Goal: Information Seeking & Learning: Learn about a topic

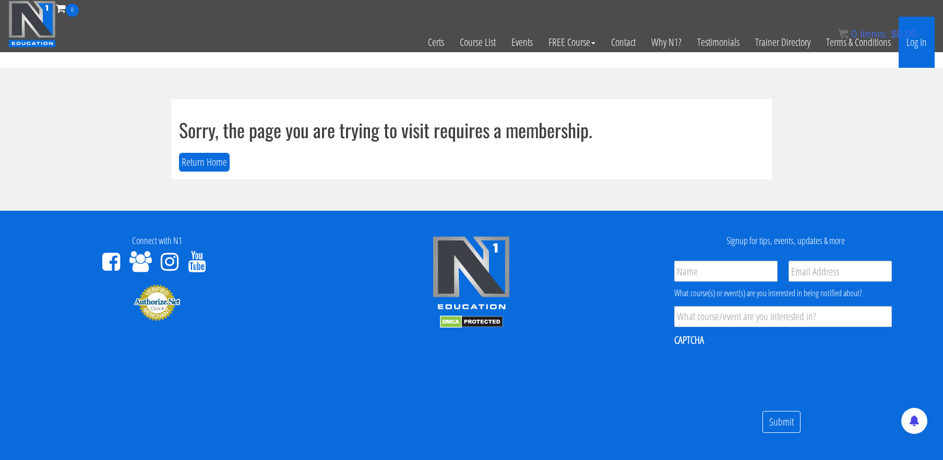
click at [918, 47] on link "Log In" at bounding box center [916, 42] width 36 height 51
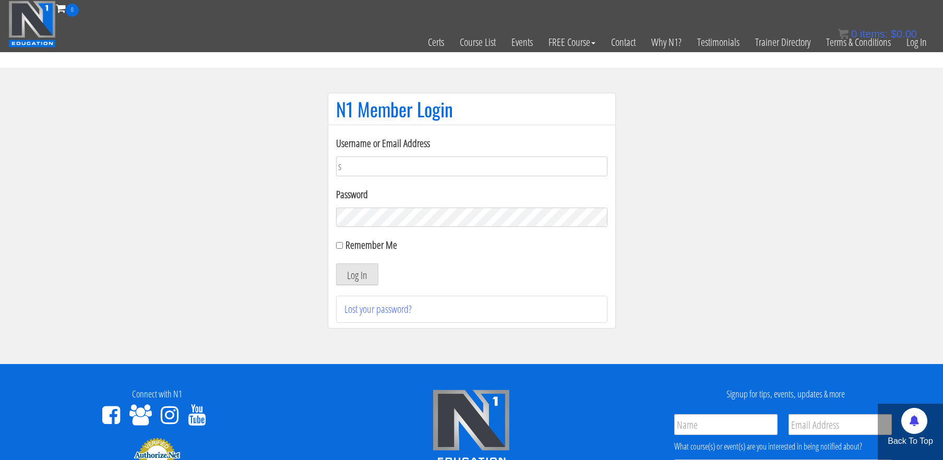
type input "stephanieisreading@gmail.com"
click at [340, 244] on input "Remember Me" at bounding box center [339, 245] width 7 height 7
checkbox input "true"
click at [353, 276] on button "Log In" at bounding box center [357, 274] width 42 height 22
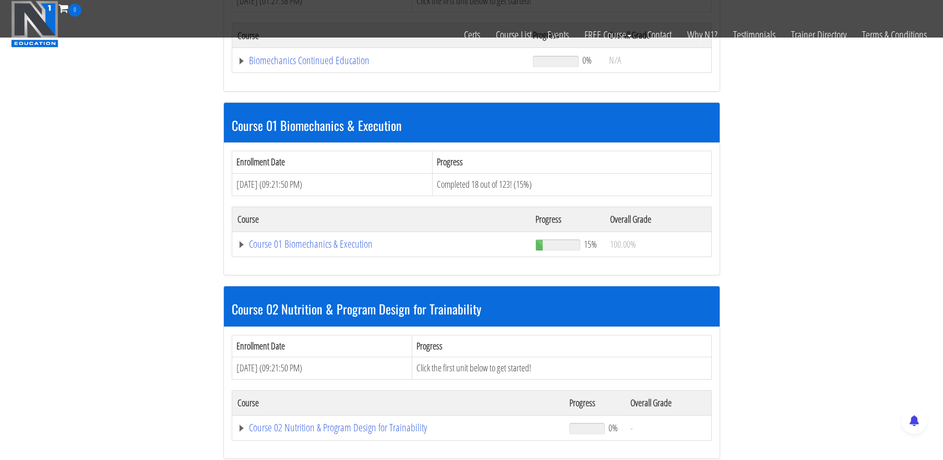
scroll to position [241, 0]
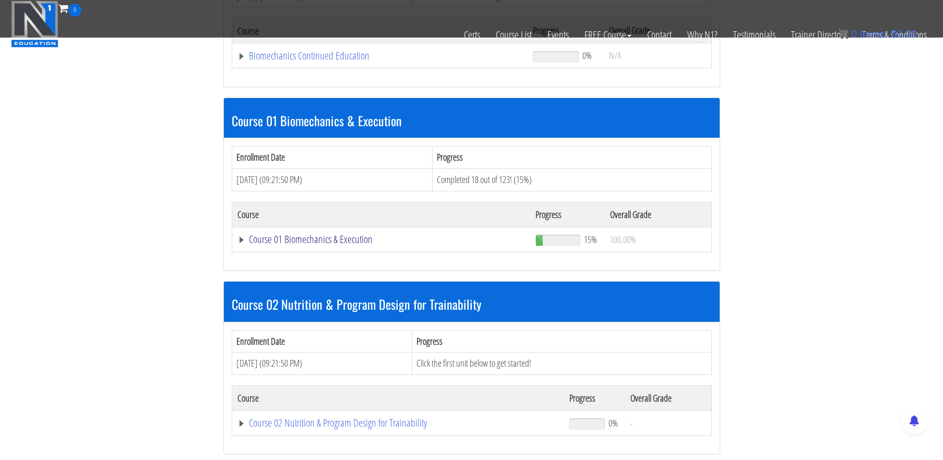
click at [333, 61] on link "Course 01 Biomechanics & Execution" at bounding box center [379, 56] width 285 height 10
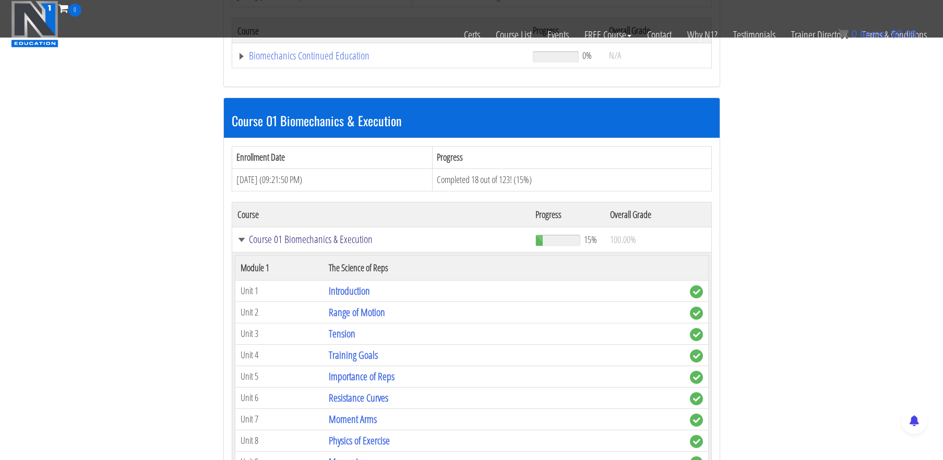
click at [333, 237] on link "Course 01 Biomechanics & Execution" at bounding box center [381, 239] width 288 height 10
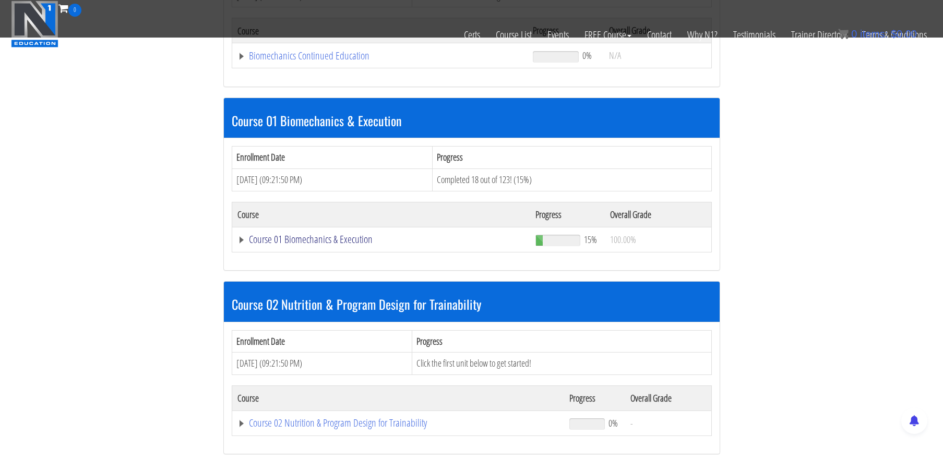
click at [333, 61] on link "Course 01 Biomechanics & Execution" at bounding box center [379, 56] width 285 height 10
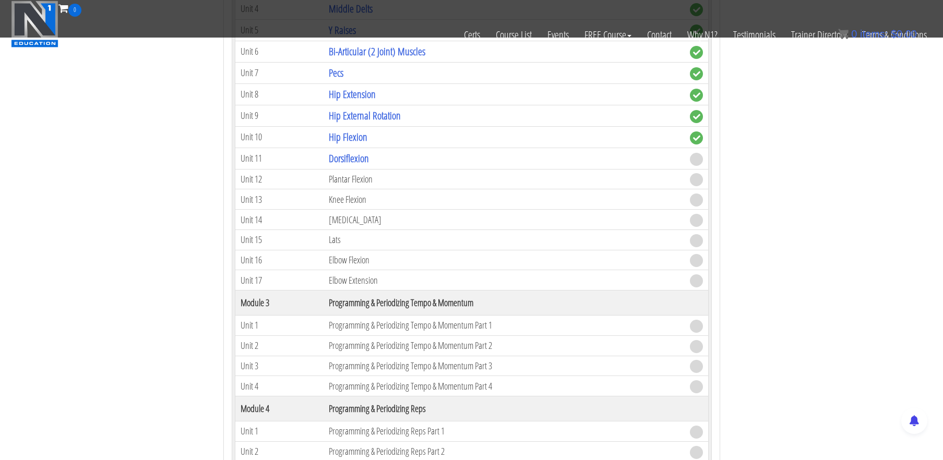
scroll to position [804, 0]
click at [364, 160] on link "Dorsiflexion" at bounding box center [349, 159] width 40 height 14
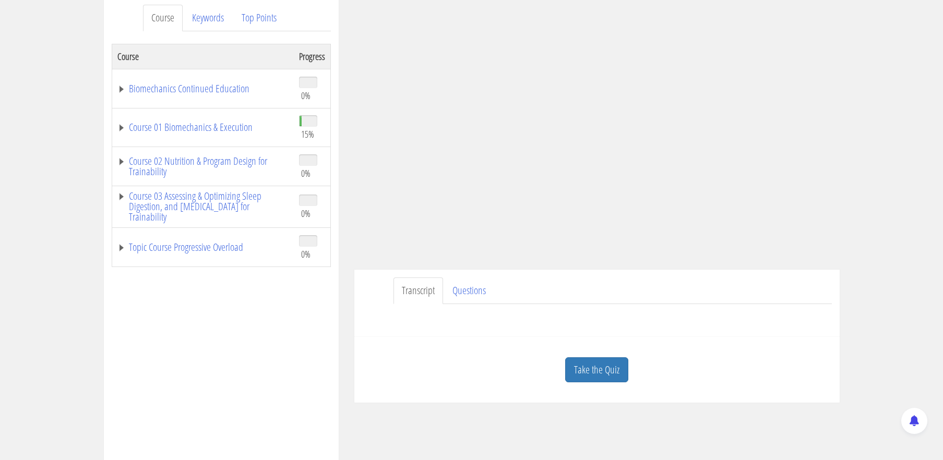
scroll to position [142, 0]
click at [606, 361] on link "Take the Quiz" at bounding box center [596, 368] width 63 height 26
click at [0, 0] on h3 "Quiz" at bounding box center [0, 0] width 0 height 0
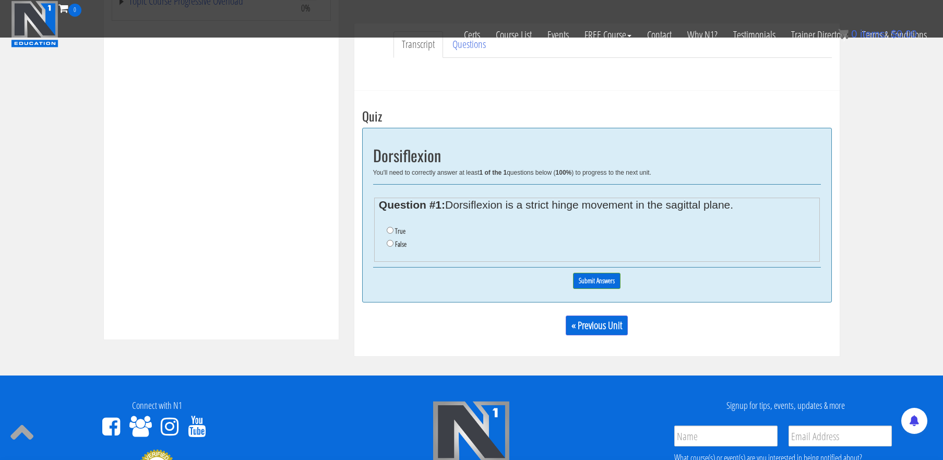
scroll to position [323, 0]
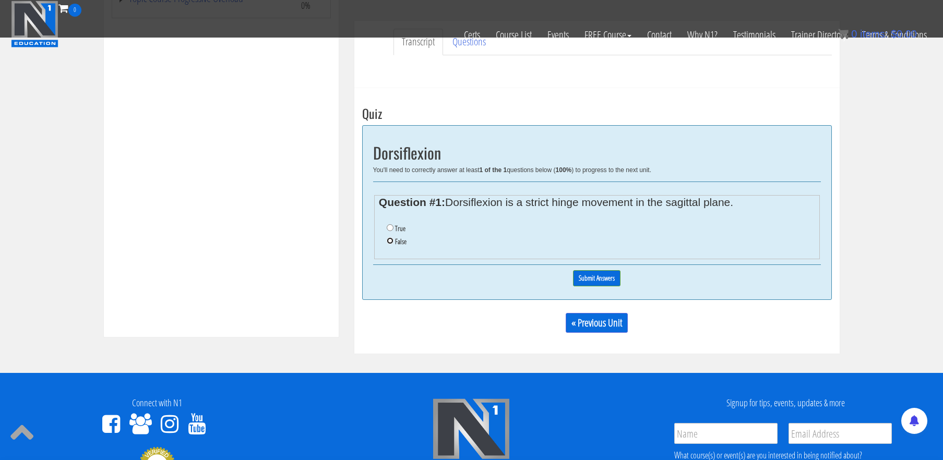
click at [392, 241] on input "False" at bounding box center [390, 240] width 7 height 7
radio input "true"
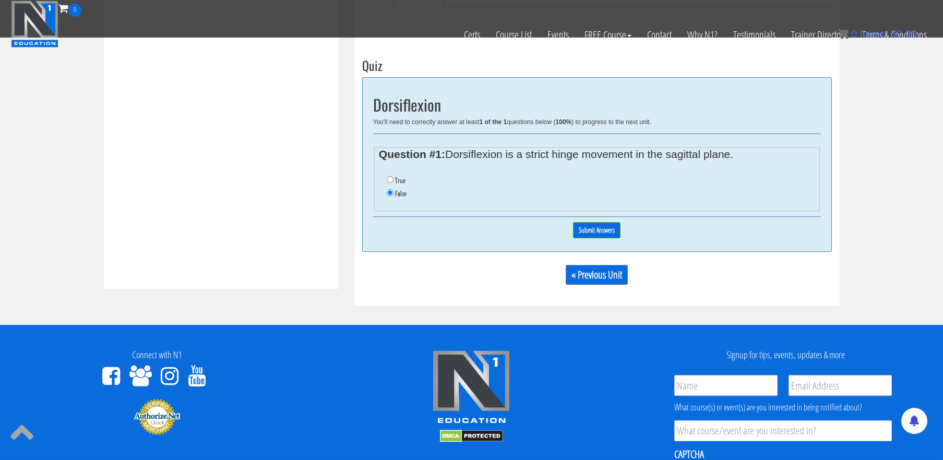
scroll to position [374, 0]
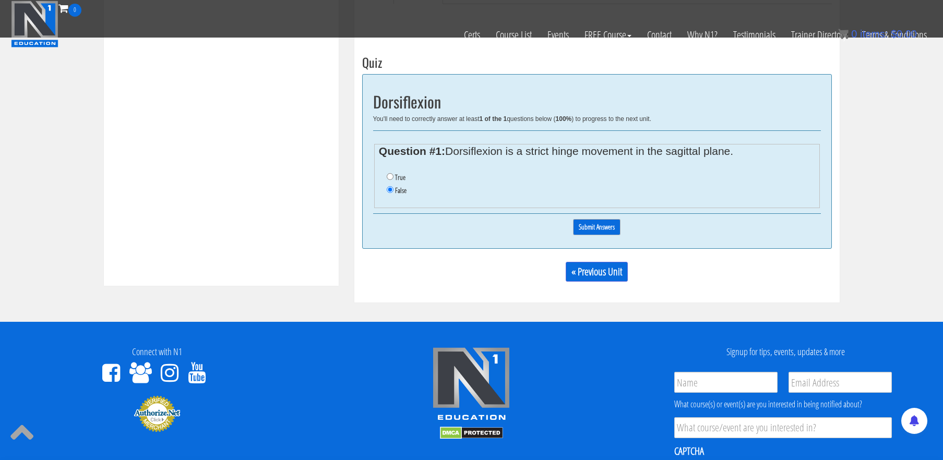
click at [586, 232] on input "Submit Answers" at bounding box center [596, 227] width 47 height 16
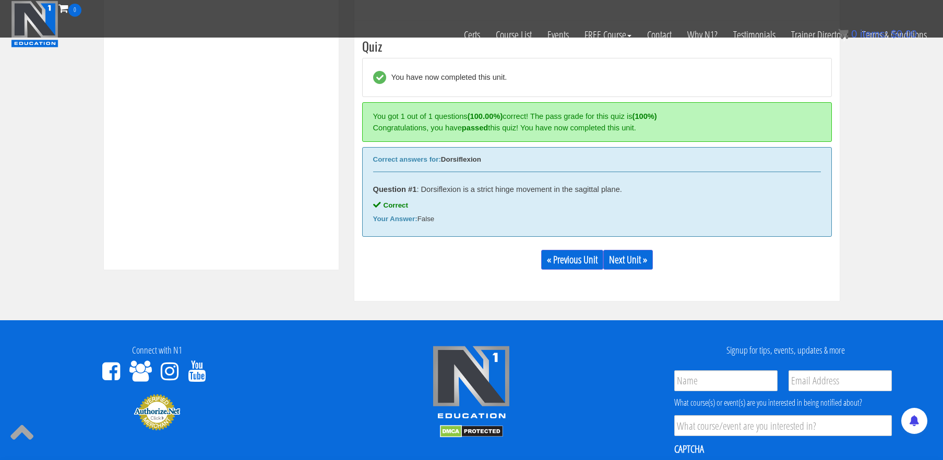
scroll to position [395, 0]
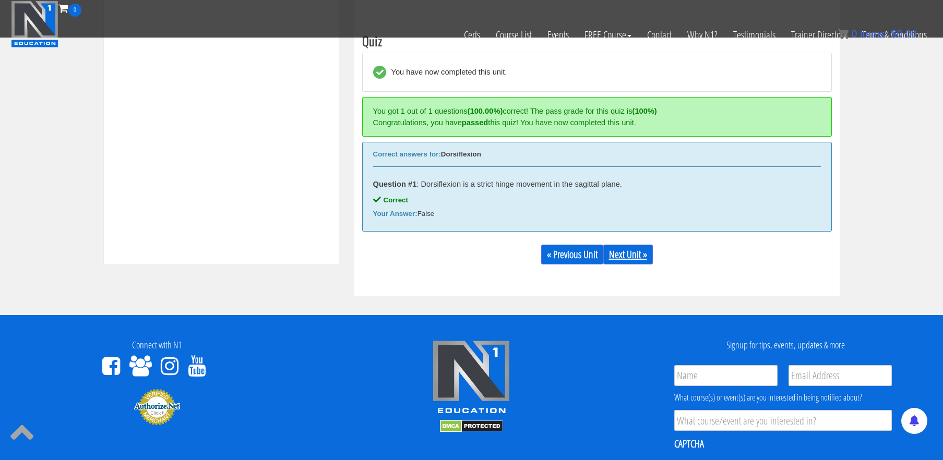
click at [633, 257] on link "Next Unit »" at bounding box center [628, 255] width 50 height 20
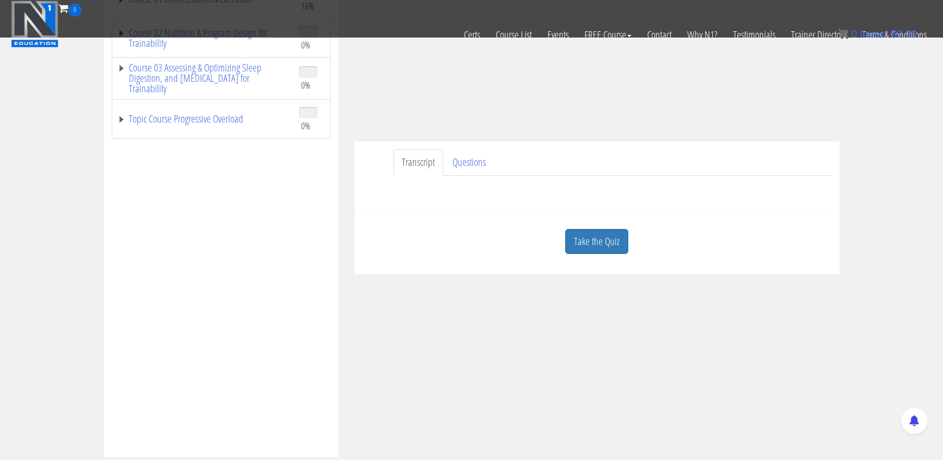
scroll to position [204, 0]
click at [606, 241] on link "Take the Quiz" at bounding box center [596, 240] width 63 height 26
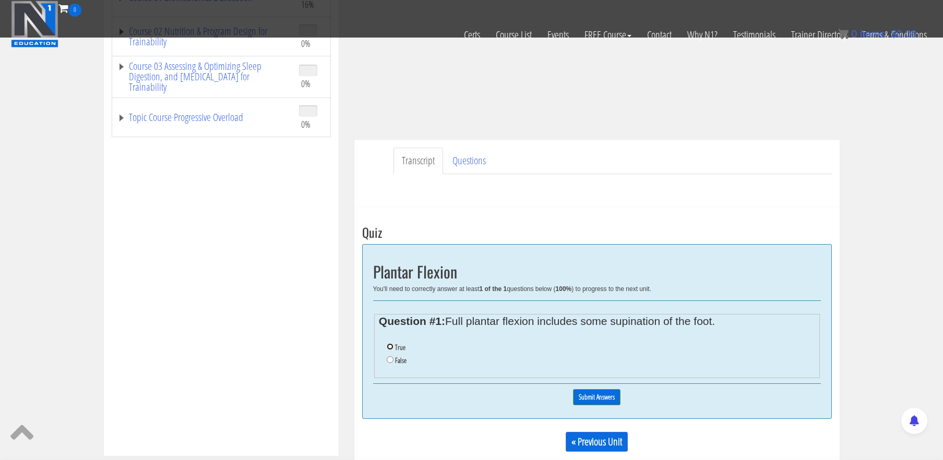
click at [390, 347] on input "True" at bounding box center [390, 346] width 7 height 7
radio input "true"
click at [592, 397] on input "Submit Answers" at bounding box center [596, 397] width 47 height 16
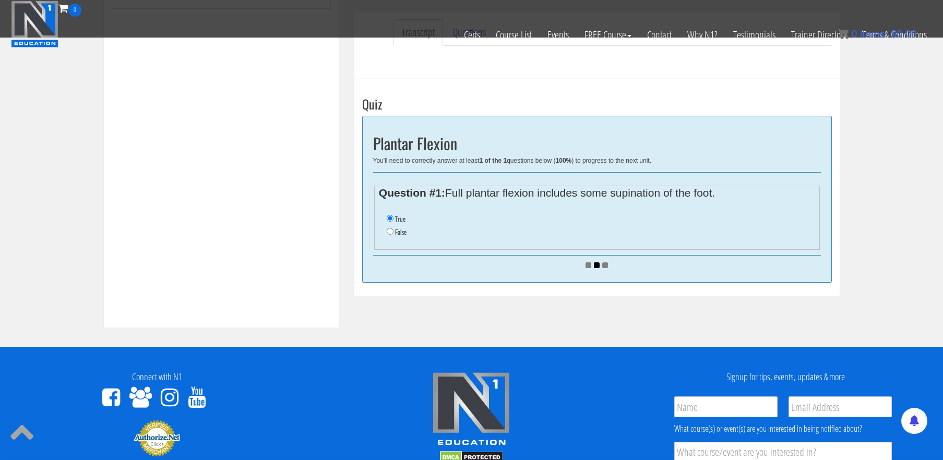
scroll to position [338, 0]
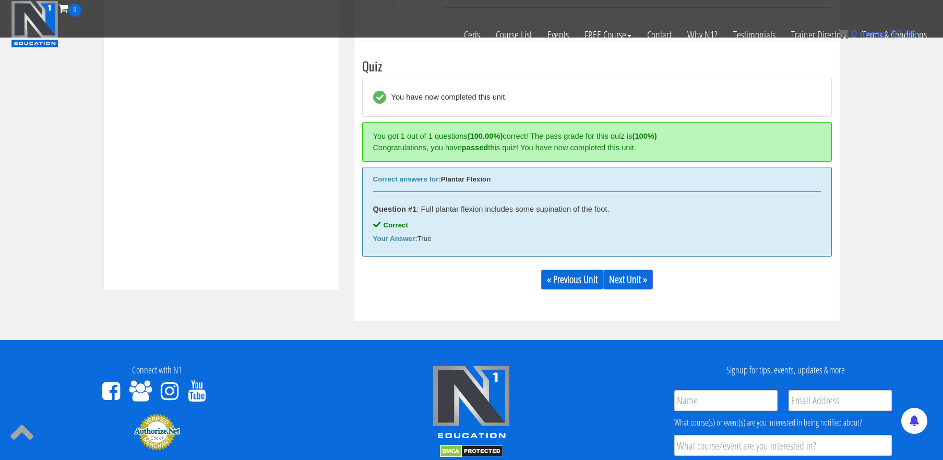
scroll to position [395, 0]
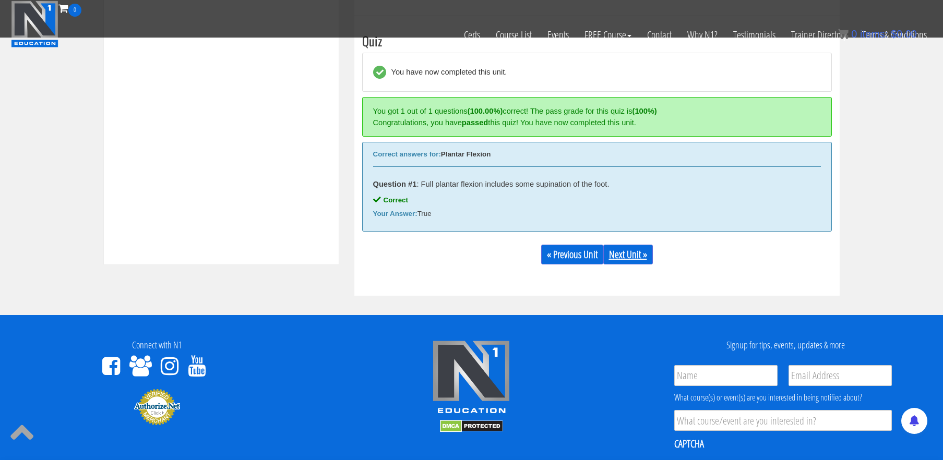
click at [642, 258] on link "Next Unit »" at bounding box center [628, 255] width 50 height 20
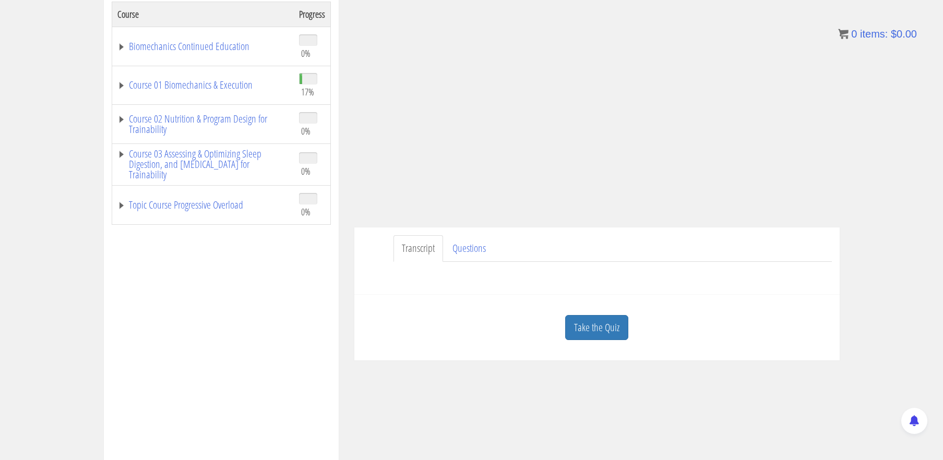
scroll to position [217, 0]
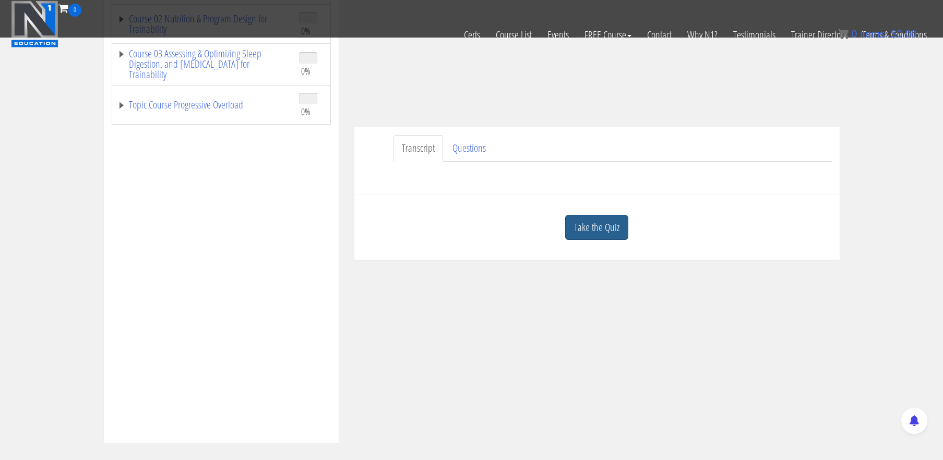
click at [607, 230] on link "Take the Quiz" at bounding box center [596, 228] width 63 height 26
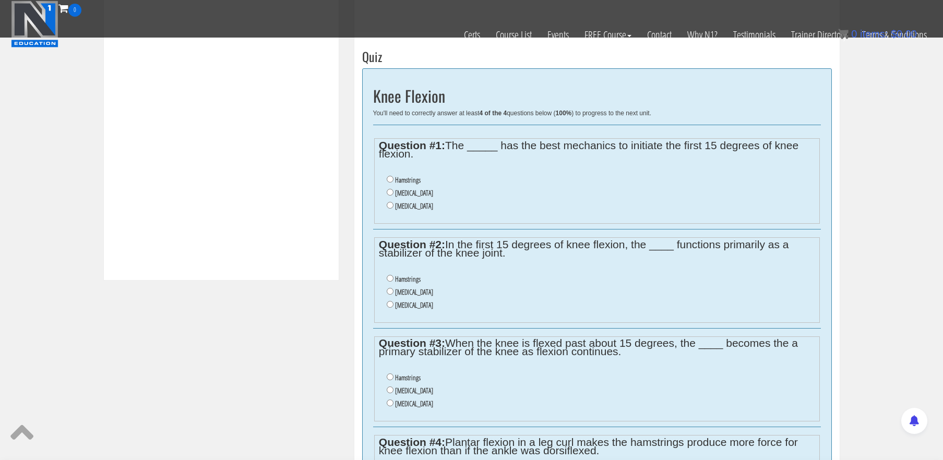
scroll to position [389, 0]
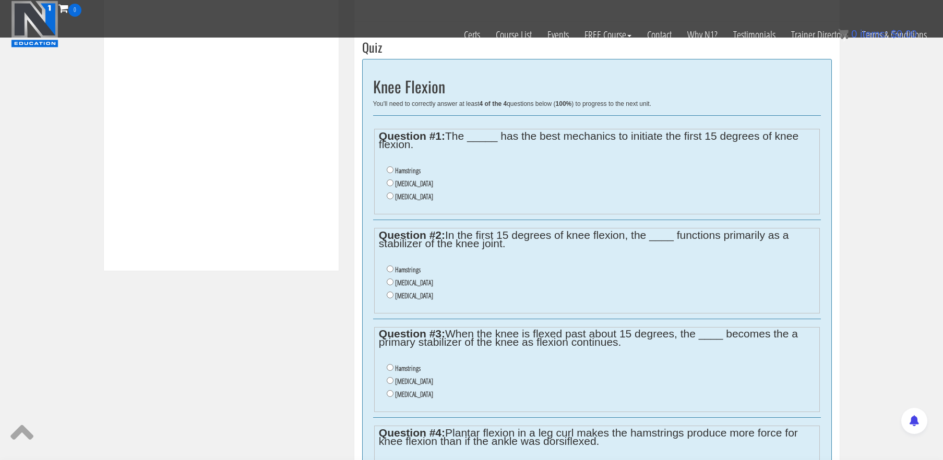
click at [413, 182] on label "Gastrocnemius" at bounding box center [414, 183] width 38 height 8
click at [393, 182] on input "Gastrocnemius" at bounding box center [390, 182] width 7 height 7
radio input "true"
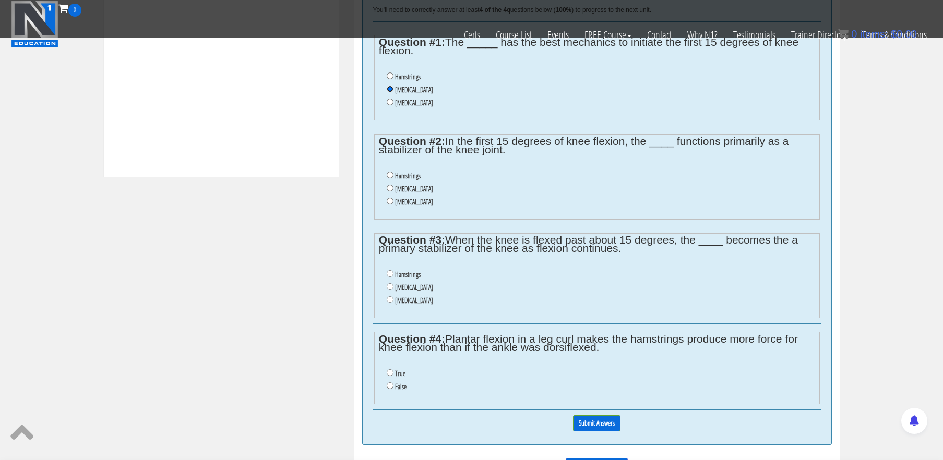
scroll to position [485, 0]
click at [391, 201] on input "Soleus" at bounding box center [390, 199] width 7 height 7
radio input "true"
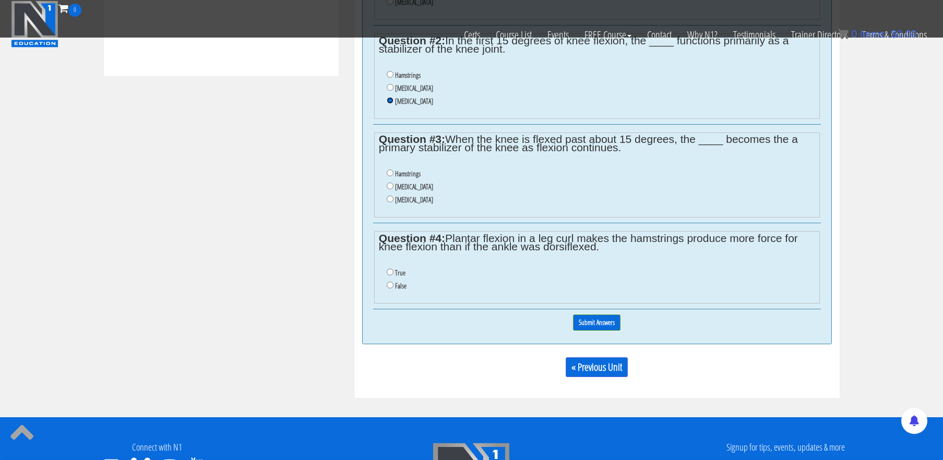
scroll to position [585, 0]
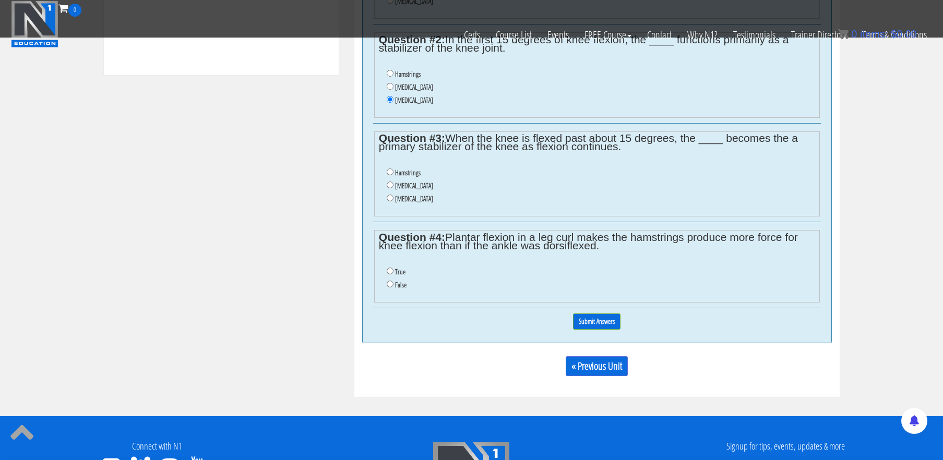
click at [419, 87] on label "Gastrocnemius" at bounding box center [414, 87] width 38 height 8
click at [393, 87] on input "Gastrocnemius" at bounding box center [390, 86] width 7 height 7
radio input "true"
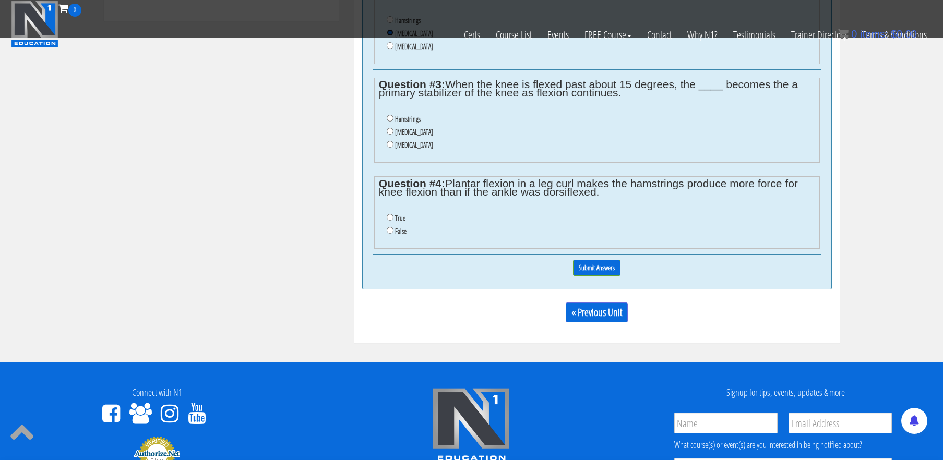
scroll to position [642, 0]
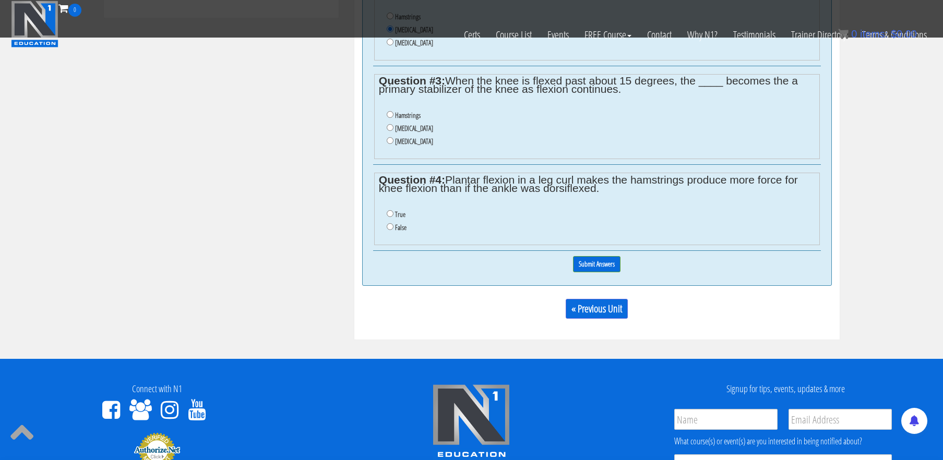
click at [411, 130] on label "Gastrocnemius" at bounding box center [414, 128] width 38 height 8
click at [393, 130] on input "Gastrocnemius" at bounding box center [390, 127] width 7 height 7
radio input "true"
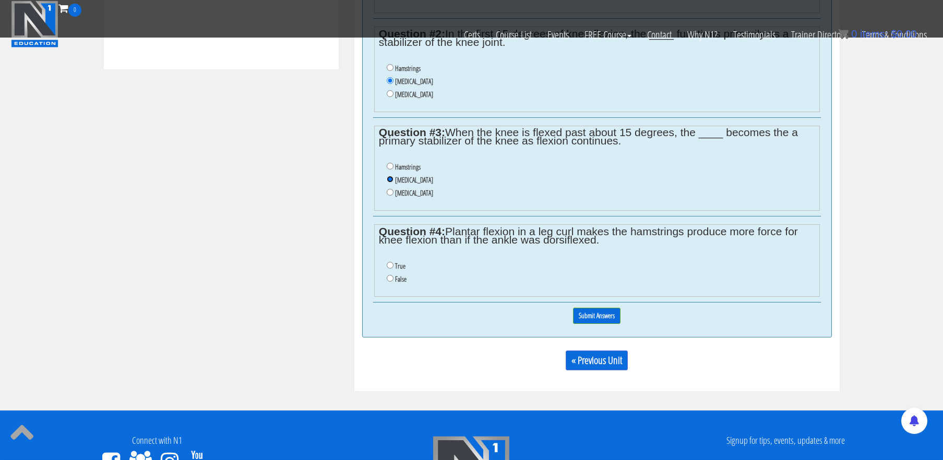
scroll to position [590, 0]
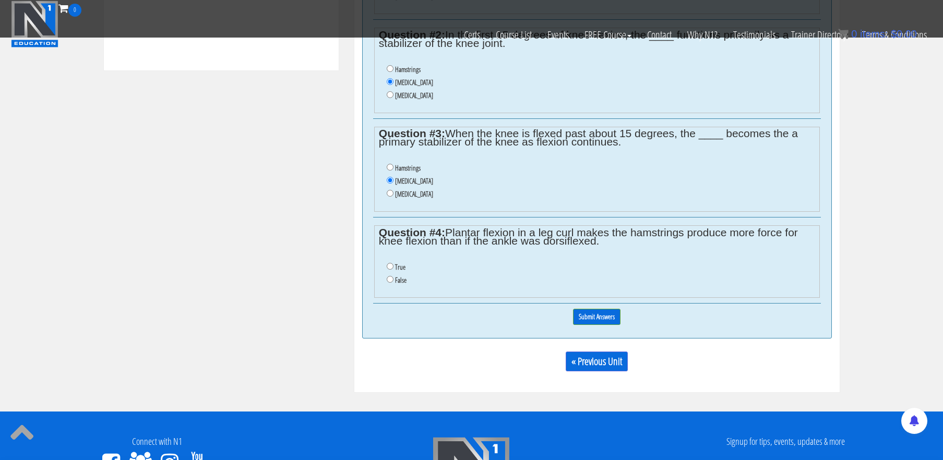
click at [402, 95] on label "Soleus" at bounding box center [414, 95] width 38 height 8
click at [393, 95] on input "Soleus" at bounding box center [390, 94] width 7 height 7
radio input "true"
click at [401, 66] on label "Hamstrings" at bounding box center [408, 69] width 26 height 8
click at [393, 66] on input "Hamstrings" at bounding box center [390, 68] width 7 height 7
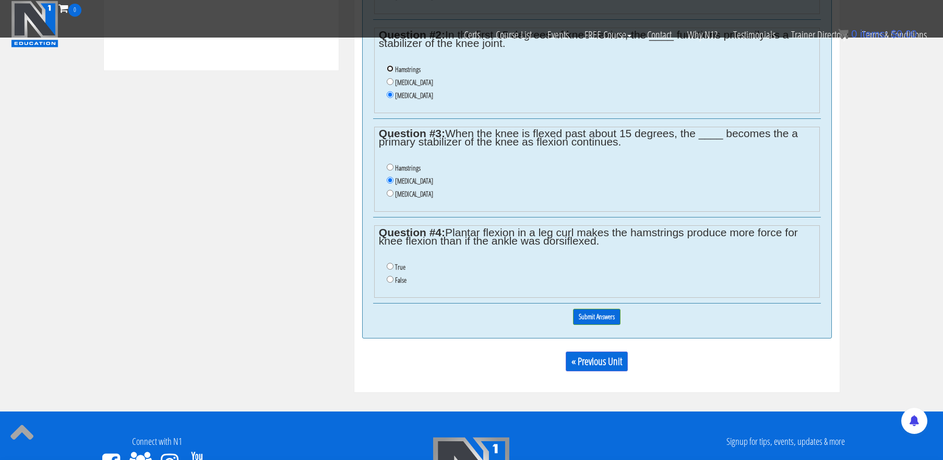
radio input "true"
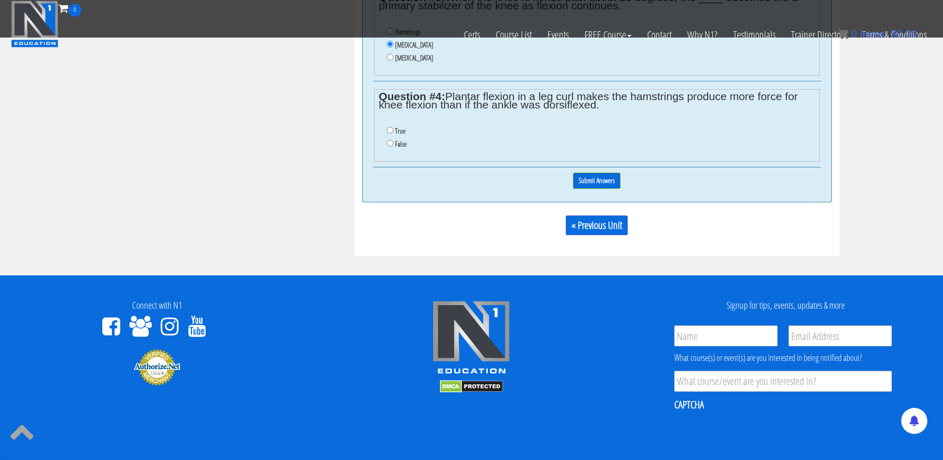
scroll to position [727, 0]
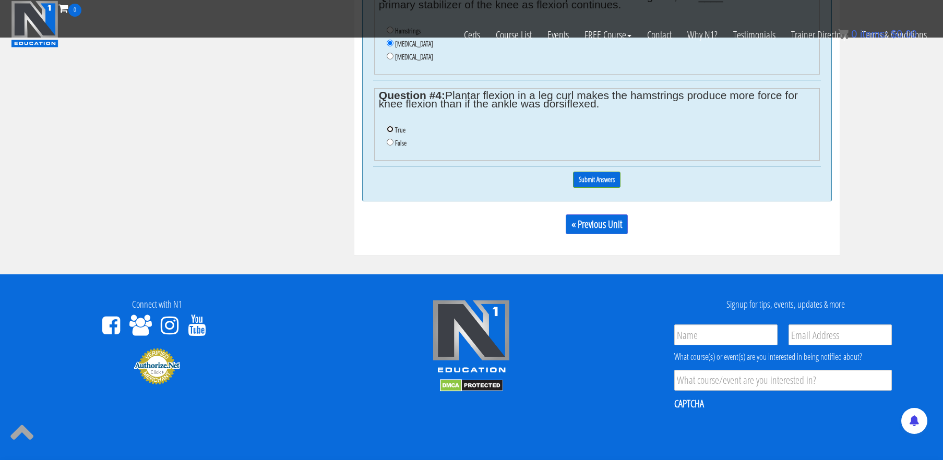
click at [392, 133] on input "True" at bounding box center [390, 129] width 7 height 7
radio input "true"
click at [590, 183] on input "Submit Answers" at bounding box center [596, 180] width 47 height 16
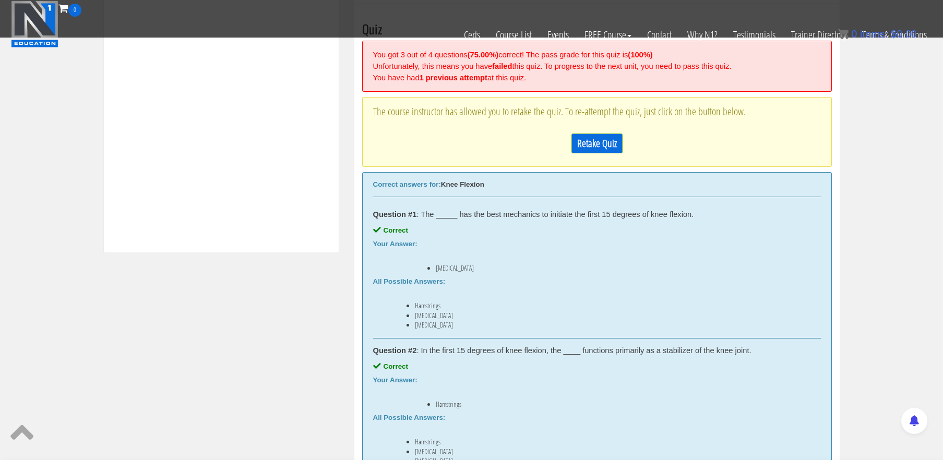
scroll to position [405, 0]
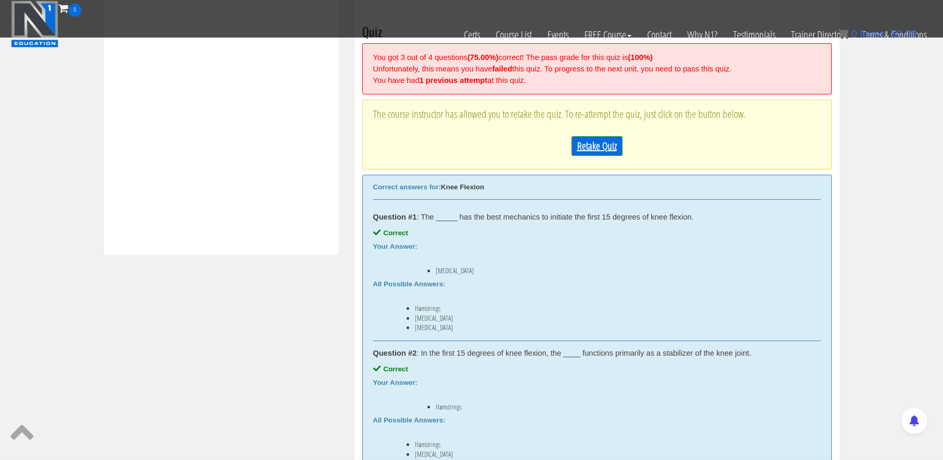
click at [593, 141] on link "Retake Quiz" at bounding box center [596, 146] width 51 height 20
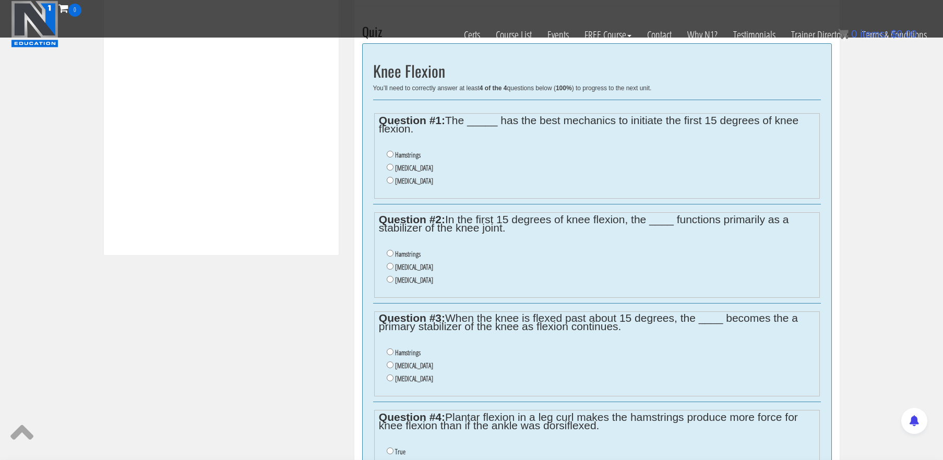
click at [396, 170] on label "Gastrocnemius" at bounding box center [414, 168] width 38 height 8
click at [393, 170] on input "Gastrocnemius" at bounding box center [390, 167] width 7 height 7
radio input "true"
click at [409, 258] on label "Hamstrings" at bounding box center [408, 254] width 26 height 8
click at [393, 257] on input "Hamstrings" at bounding box center [390, 253] width 7 height 7
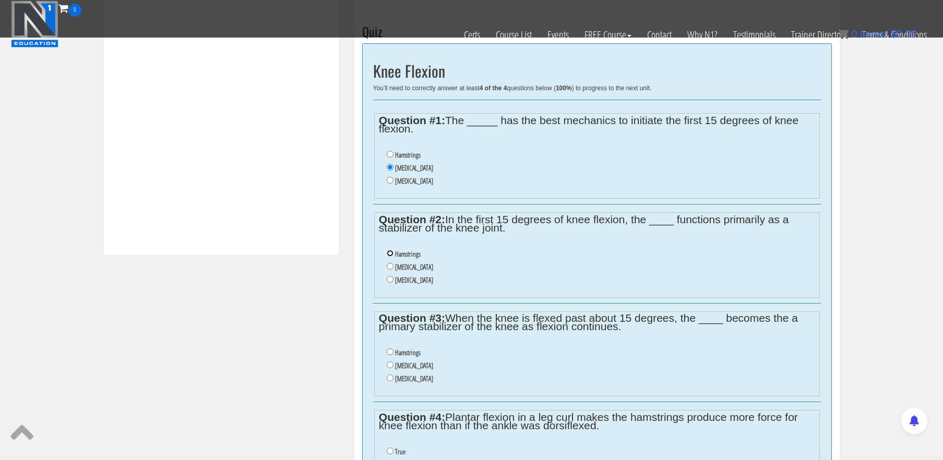
radio input "true"
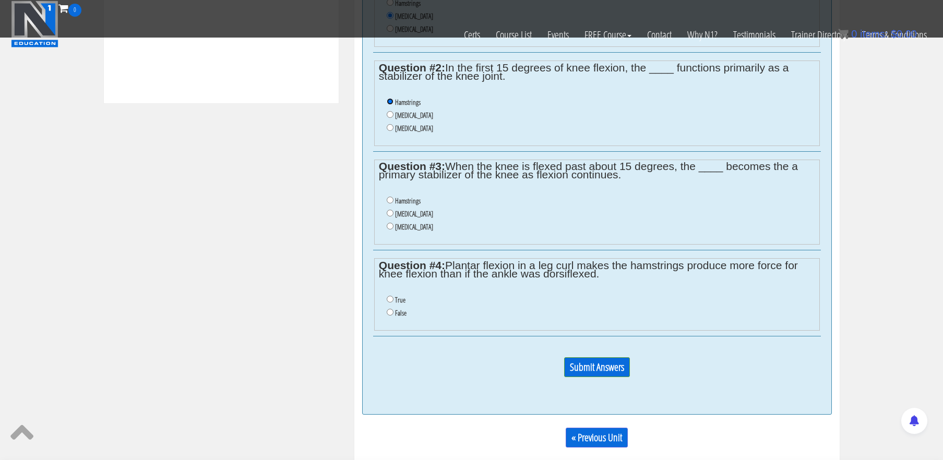
scroll to position [560, 0]
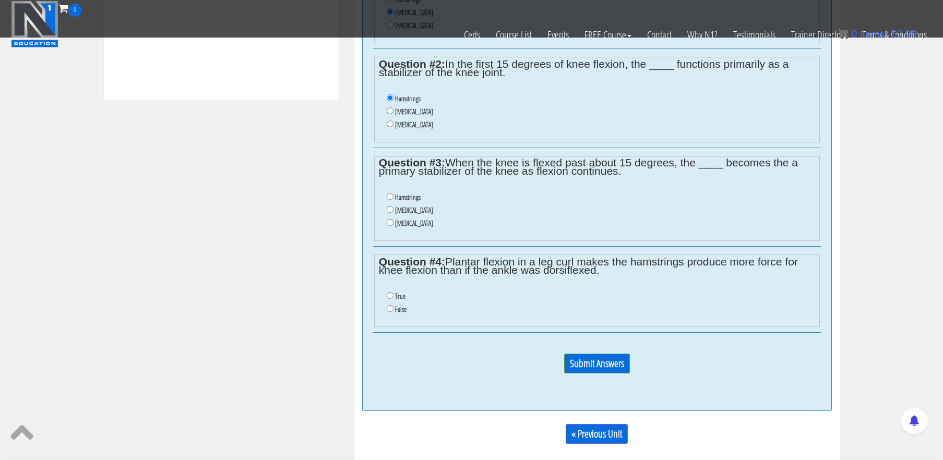
click at [409, 214] on label "Gastrocnemius" at bounding box center [414, 210] width 38 height 8
click at [393, 213] on input "Gastrocnemius" at bounding box center [390, 209] width 7 height 7
radio input "true"
click at [390, 312] on input "False" at bounding box center [390, 308] width 7 height 7
radio input "true"
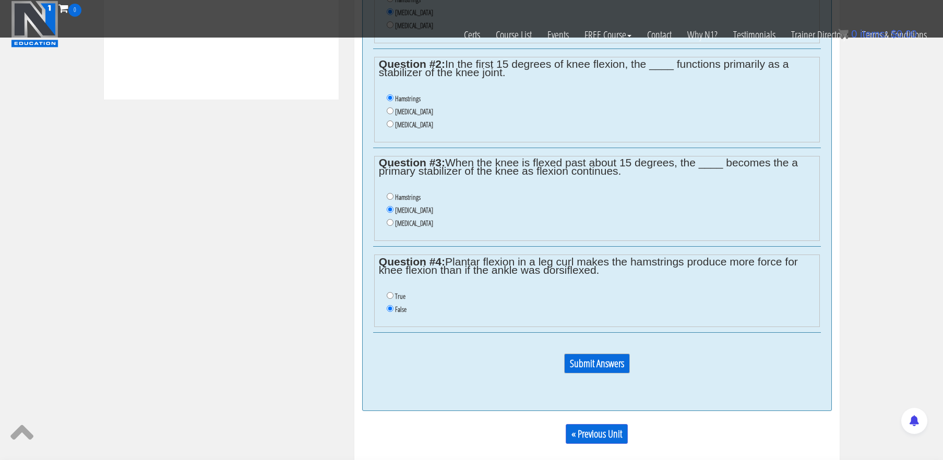
click at [598, 365] on input "Submit Answers" at bounding box center [597, 364] width 66 height 20
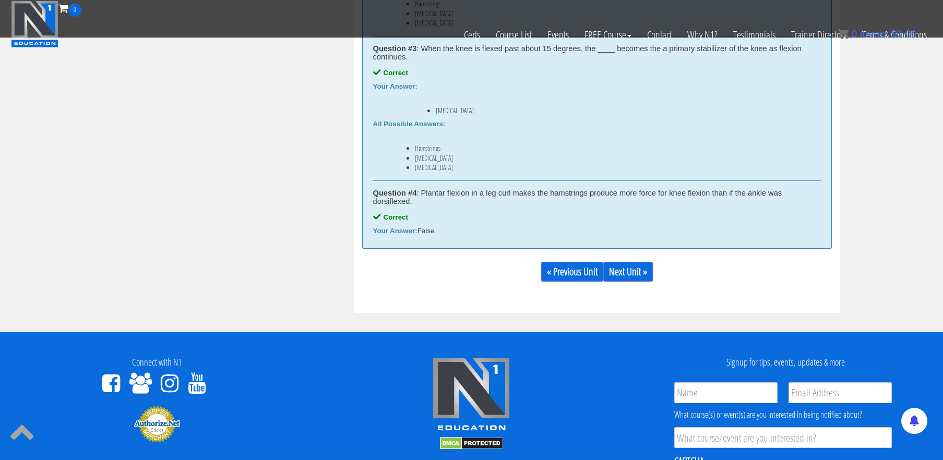
scroll to position [800, 0]
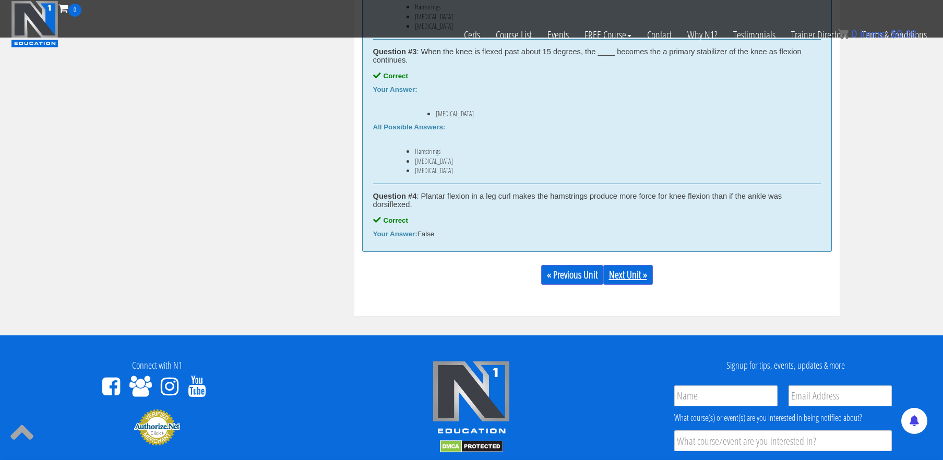
click at [629, 280] on link "Next Unit »" at bounding box center [628, 275] width 50 height 20
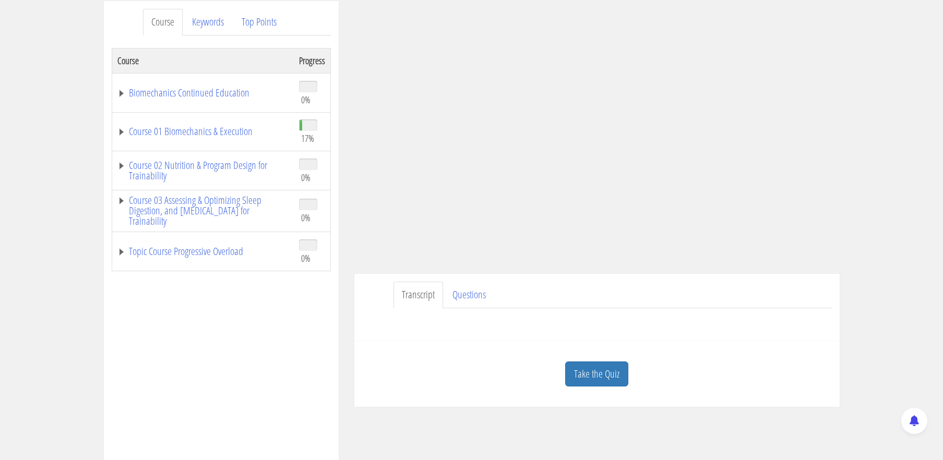
scroll to position [136, 0]
click at [608, 374] on link "Take the Quiz" at bounding box center [596, 374] width 63 height 26
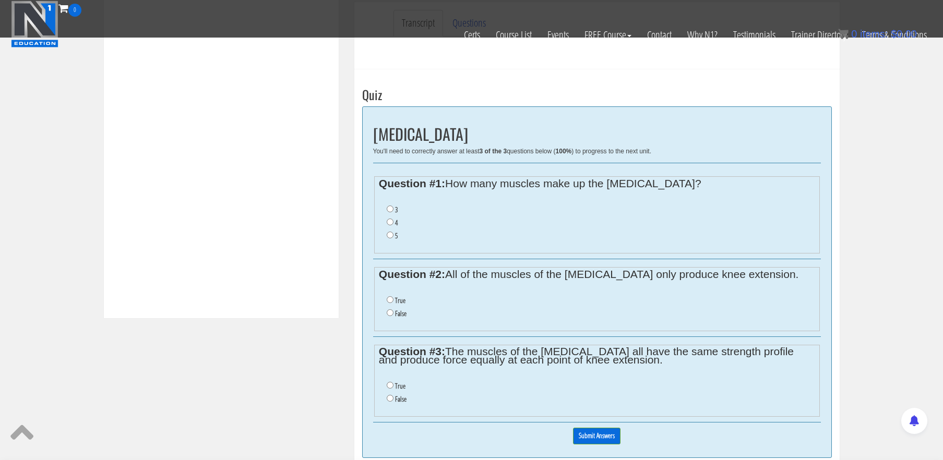
scroll to position [337, 0]
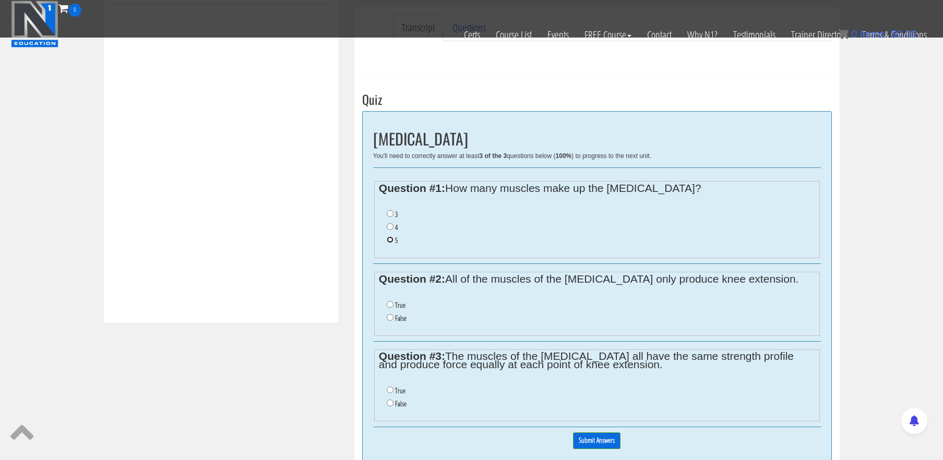
click at [390, 242] on input "5" at bounding box center [390, 239] width 7 height 7
radio input "true"
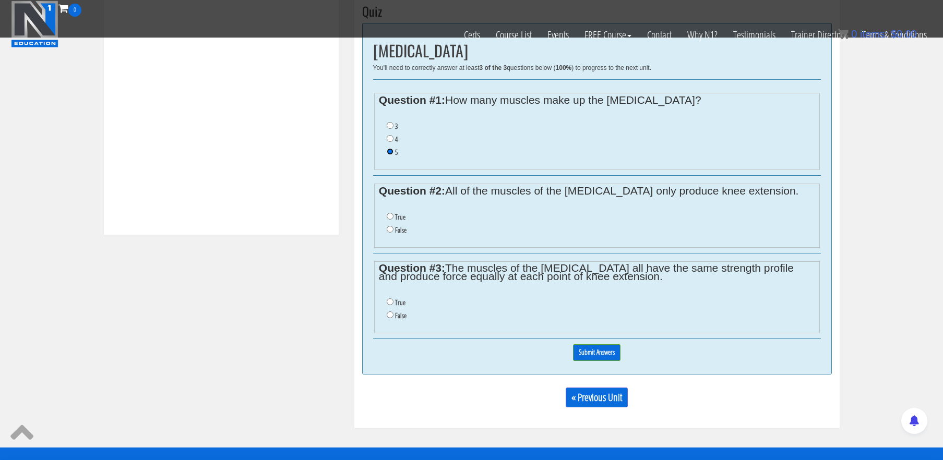
scroll to position [426, 0]
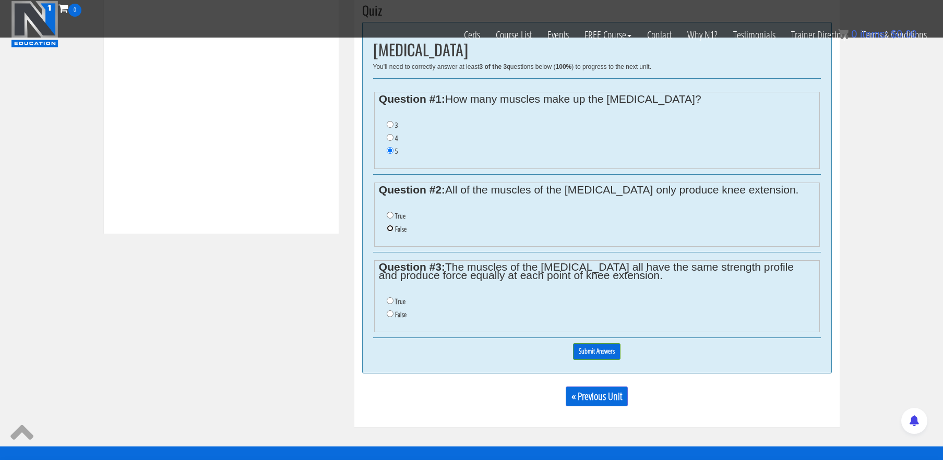
click at [390, 230] on input "False" at bounding box center [390, 228] width 7 height 7
radio input "true"
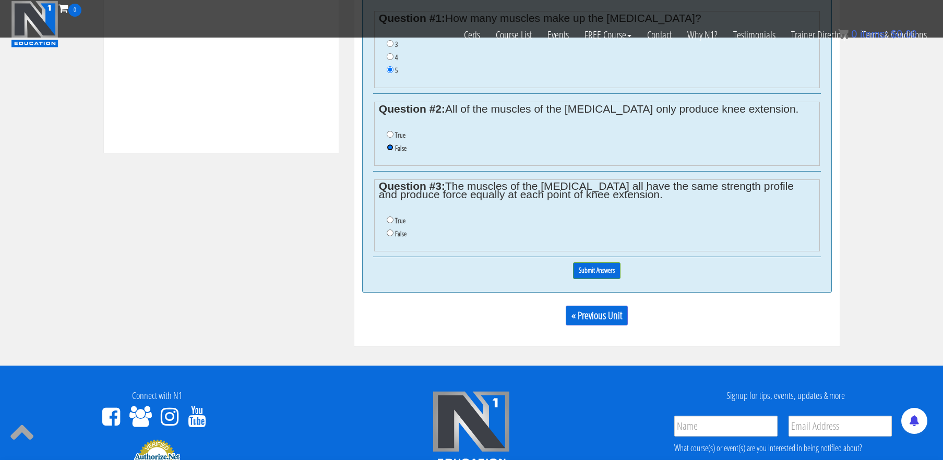
scroll to position [512, 0]
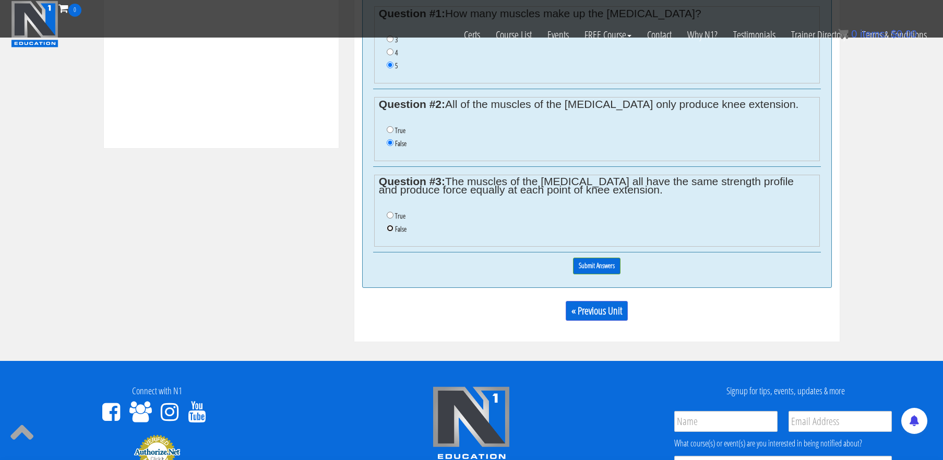
click at [390, 230] on input "False" at bounding box center [390, 228] width 7 height 7
radio input "true"
click at [593, 269] on input "Submit Answers" at bounding box center [596, 266] width 47 height 16
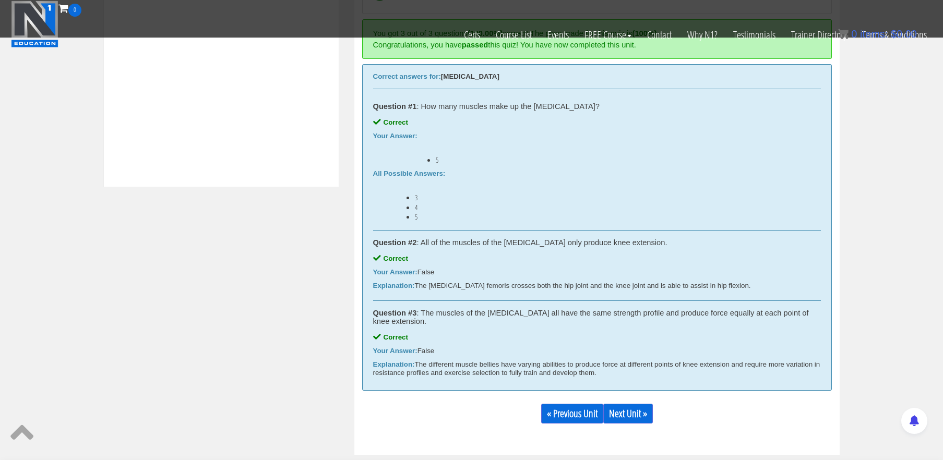
scroll to position [486, 0]
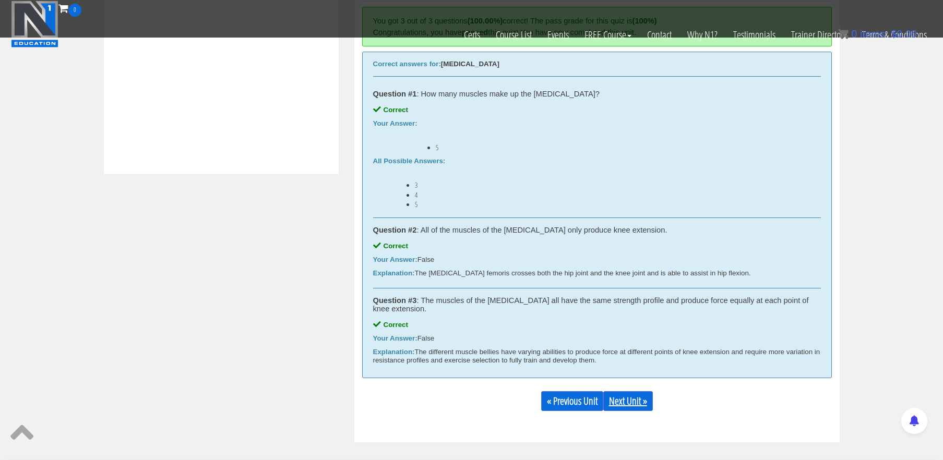
click at [636, 403] on link "Next Unit »" at bounding box center [628, 401] width 50 height 20
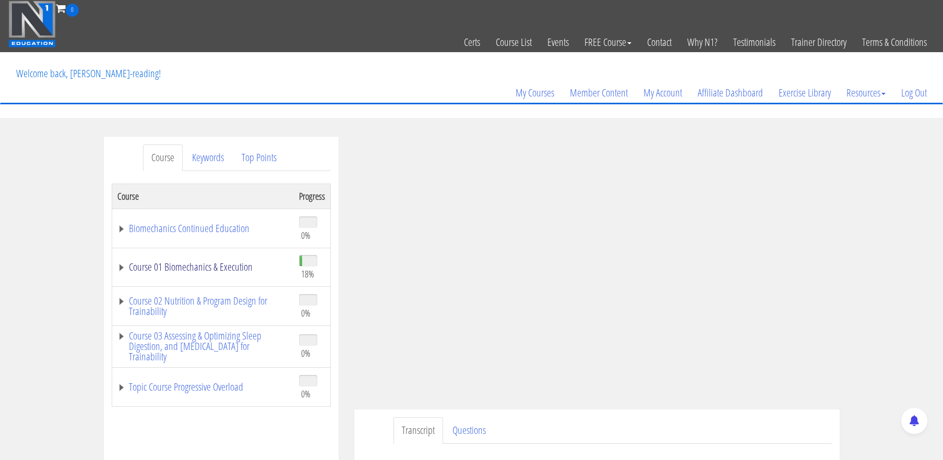
click at [232, 270] on link "Course 01 Biomechanics & Execution" at bounding box center [202, 267] width 171 height 10
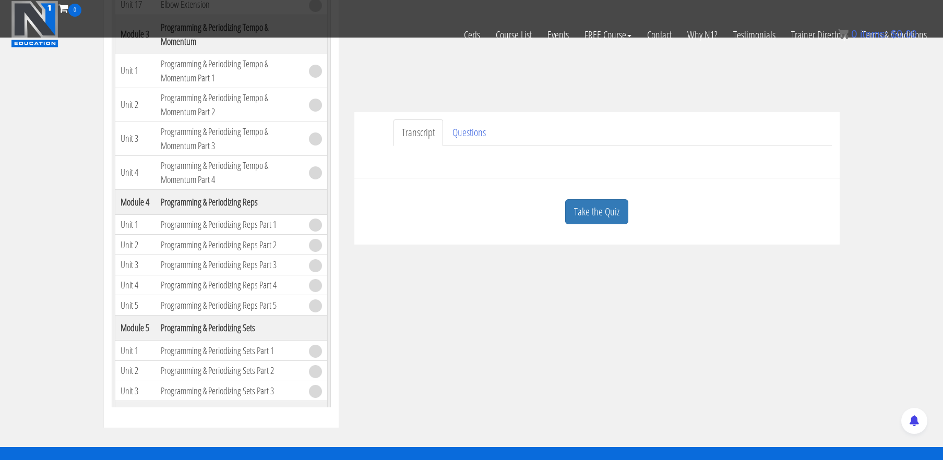
scroll to position [235, 0]
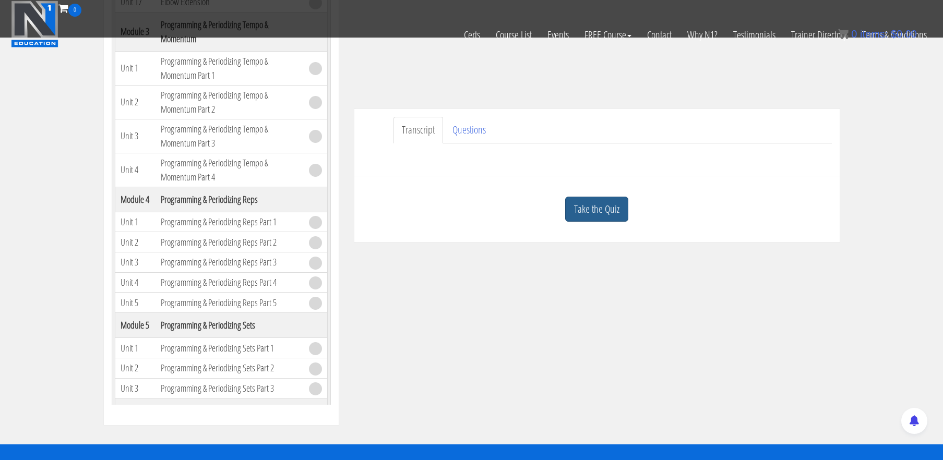
click at [599, 218] on link "Take the Quiz" at bounding box center [596, 210] width 63 height 26
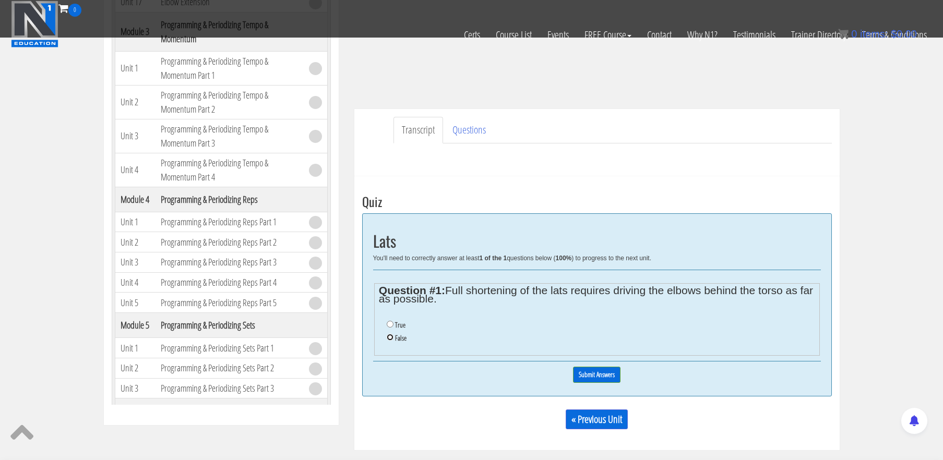
click at [390, 334] on input "False" at bounding box center [390, 337] width 7 height 7
radio input "true"
click at [586, 378] on input "Submit Answers" at bounding box center [596, 375] width 47 height 16
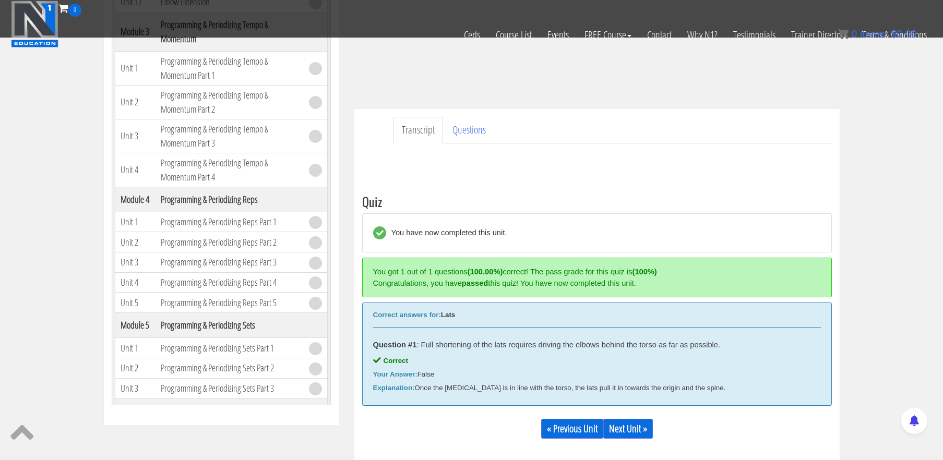
scroll to position [395, 0]
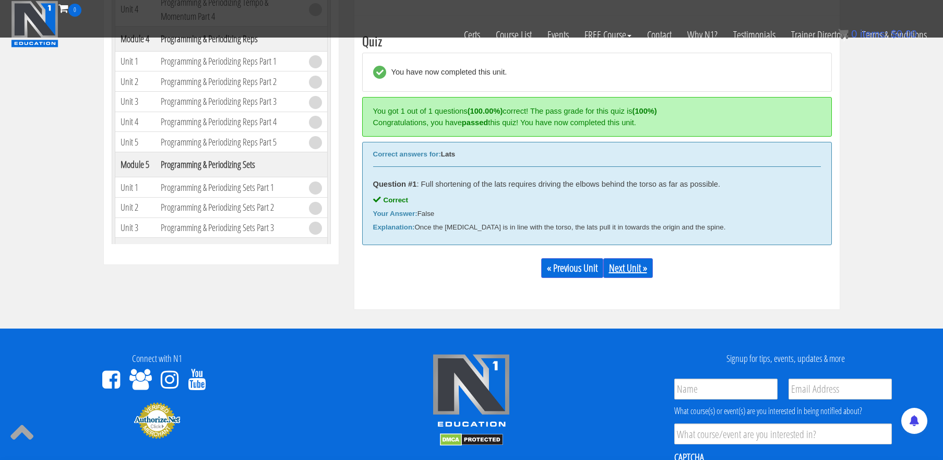
click at [637, 268] on link "Next Unit »" at bounding box center [628, 268] width 50 height 20
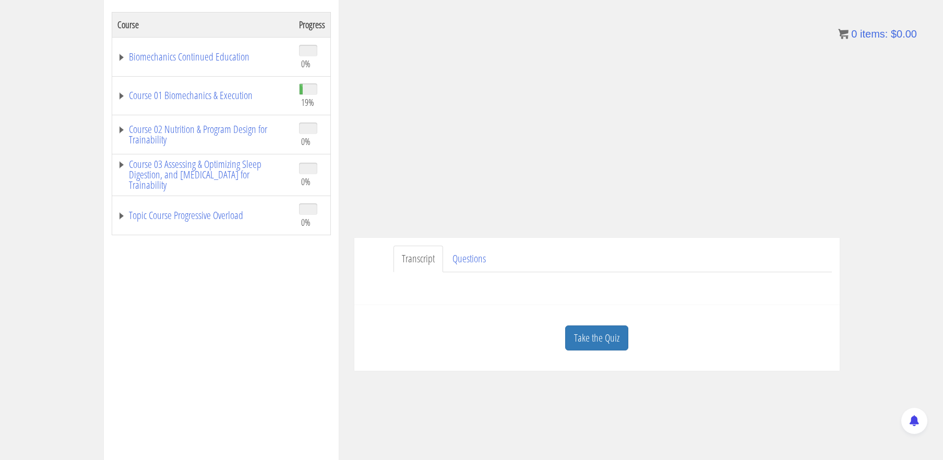
scroll to position [180, 0]
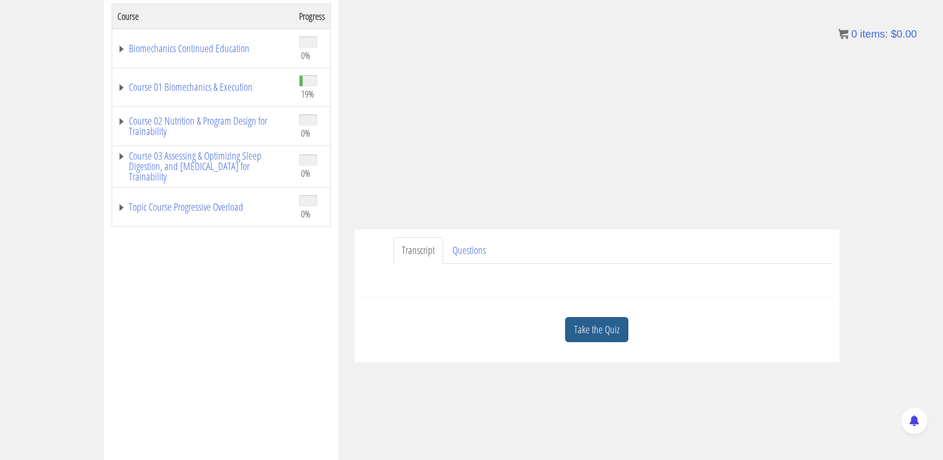
click at [604, 335] on link "Take the Quiz" at bounding box center [596, 330] width 63 height 26
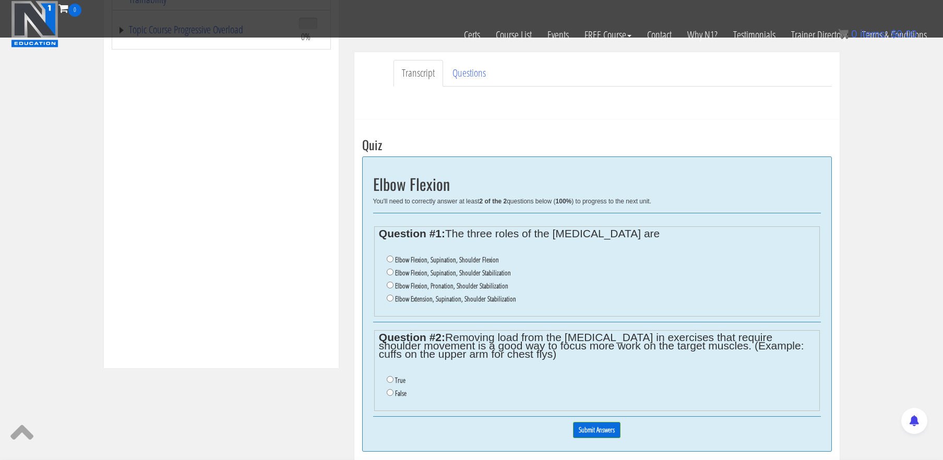
scroll to position [292, 0]
click at [389, 272] on input "Elbow Flexion, Supination, Shoulder Stabilization" at bounding box center [390, 271] width 7 height 7
radio input "true"
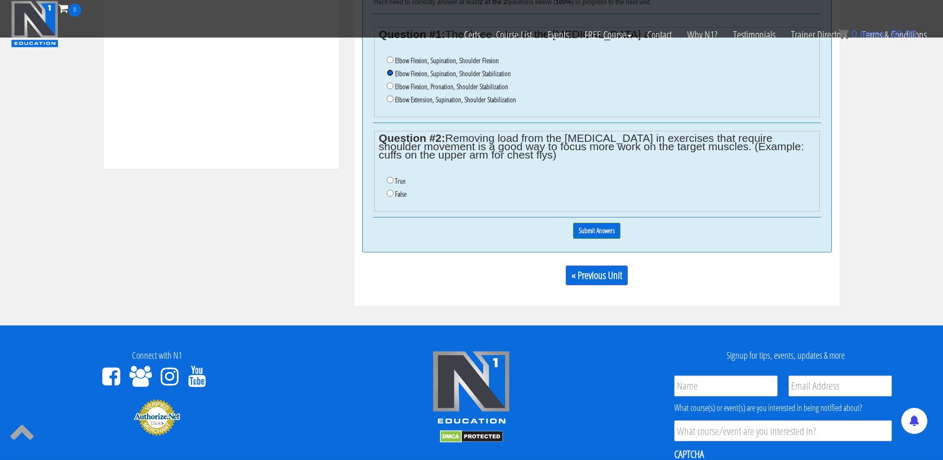
scroll to position [500, 0]
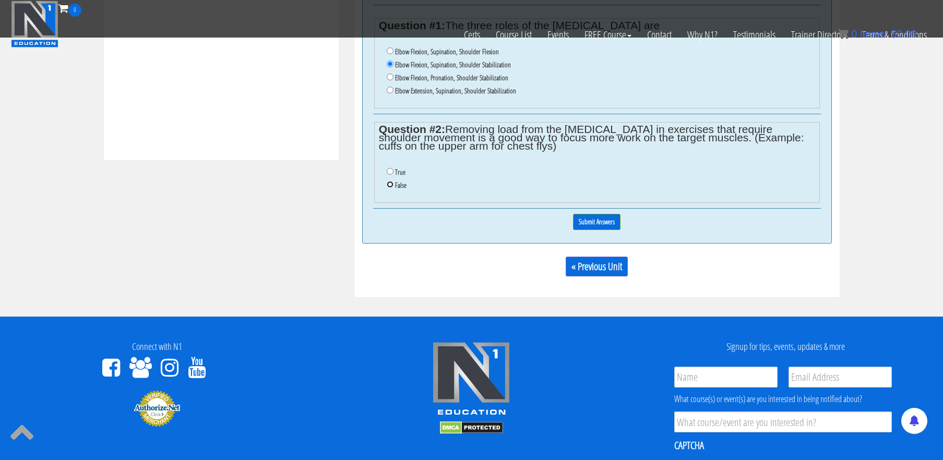
click at [389, 187] on input "False" at bounding box center [390, 184] width 7 height 7
radio input "true"
click at [587, 225] on input "Submit Answers" at bounding box center [596, 222] width 47 height 16
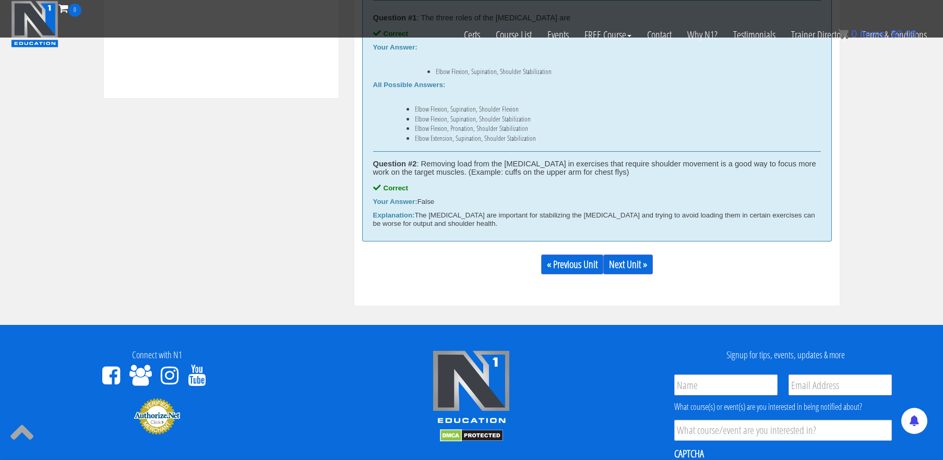
scroll to position [563, 0]
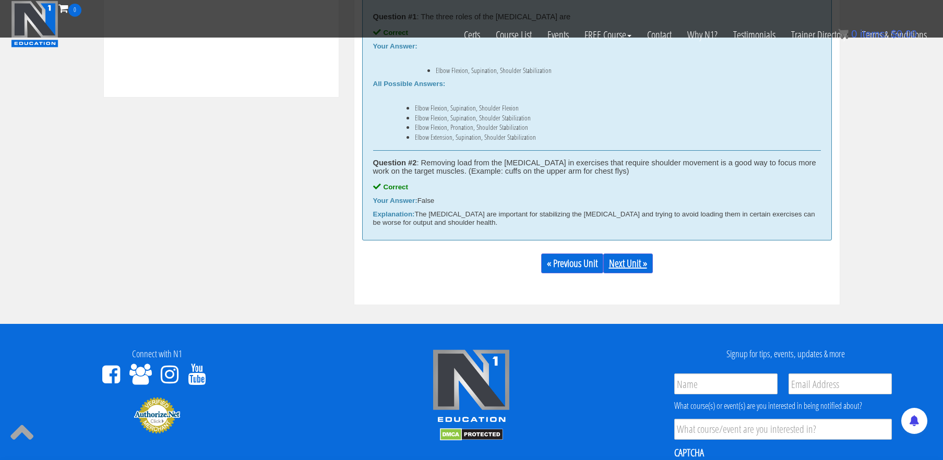
click at [628, 262] on link "Next Unit »" at bounding box center [628, 264] width 50 height 20
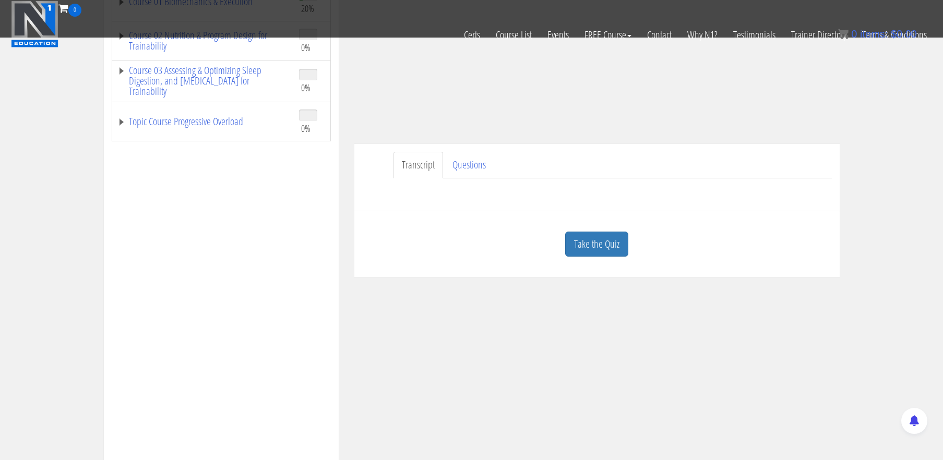
scroll to position [207, 0]
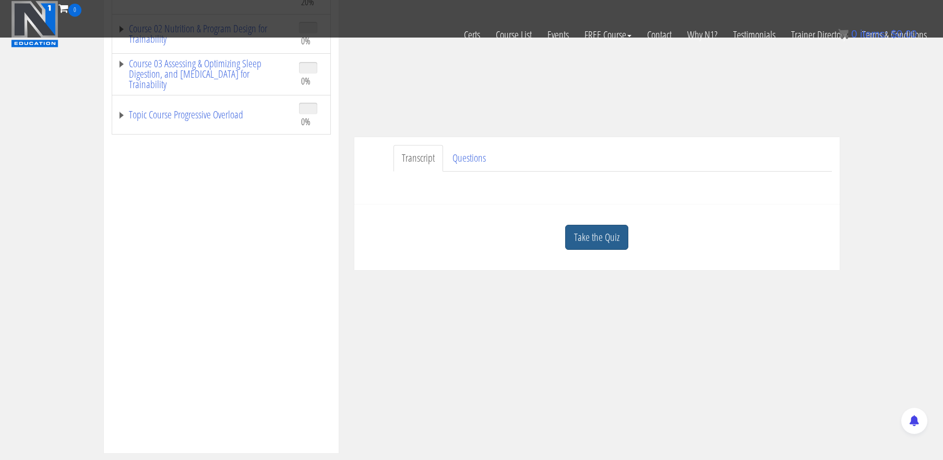
click at [589, 238] on link "Take the Quiz" at bounding box center [596, 238] width 63 height 26
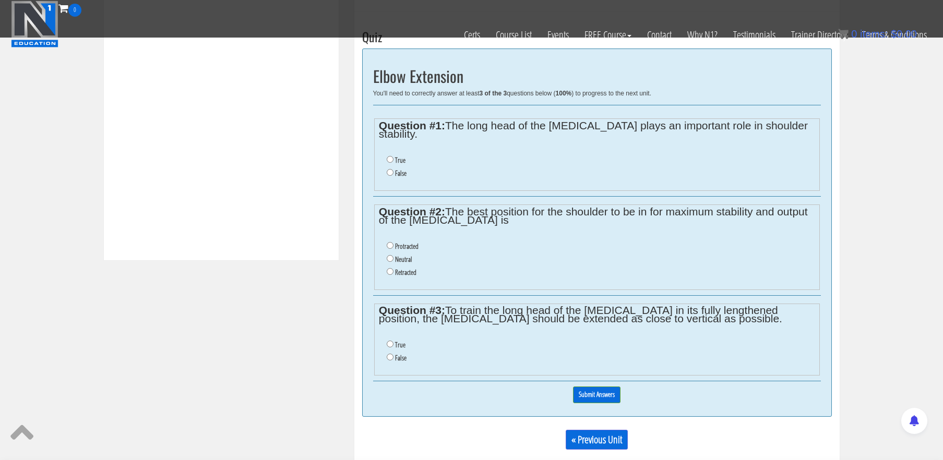
scroll to position [403, 0]
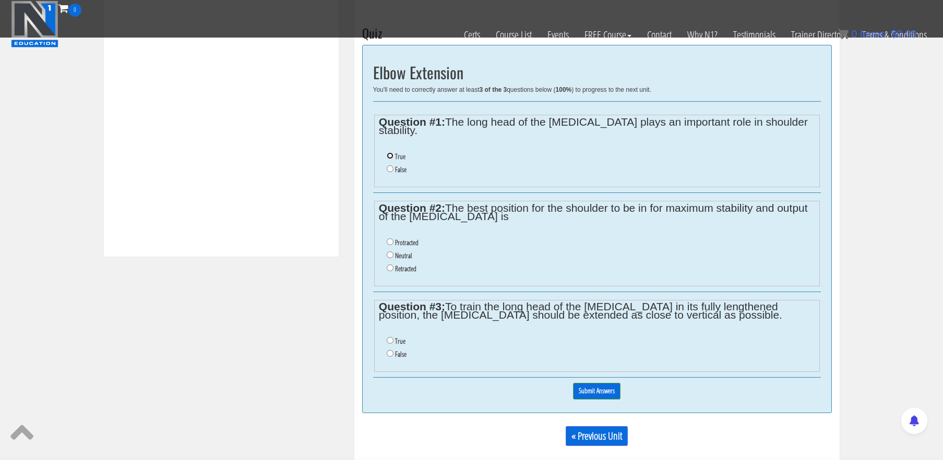
click at [390, 152] on input "True" at bounding box center [390, 155] width 7 height 7
radio input "true"
click at [659, 434] on div "« Previous Unit" at bounding box center [597, 435] width 470 height 35
click at [398, 251] on label "Neutral" at bounding box center [403, 255] width 17 height 8
click at [393, 251] on input "Neutral" at bounding box center [390, 254] width 7 height 7
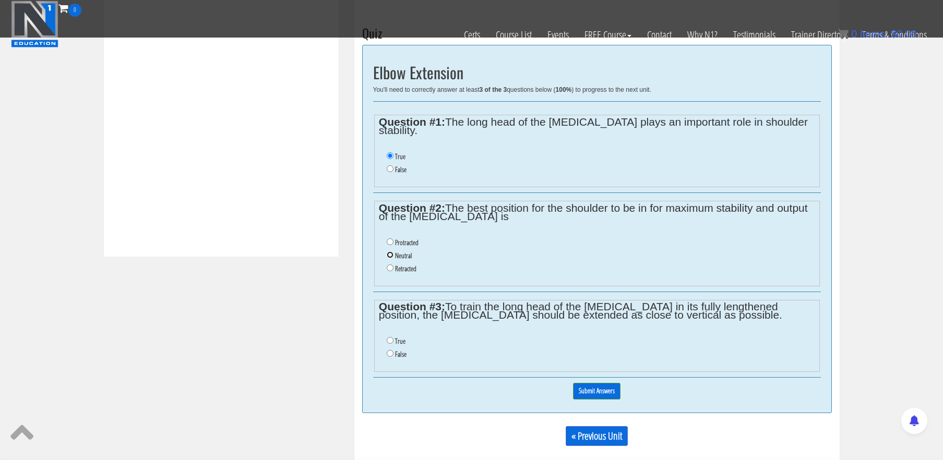
radio input "true"
click at [389, 350] on input "False" at bounding box center [390, 353] width 7 height 7
radio input "true"
click at [602, 383] on input "Submit Answers" at bounding box center [596, 391] width 47 height 16
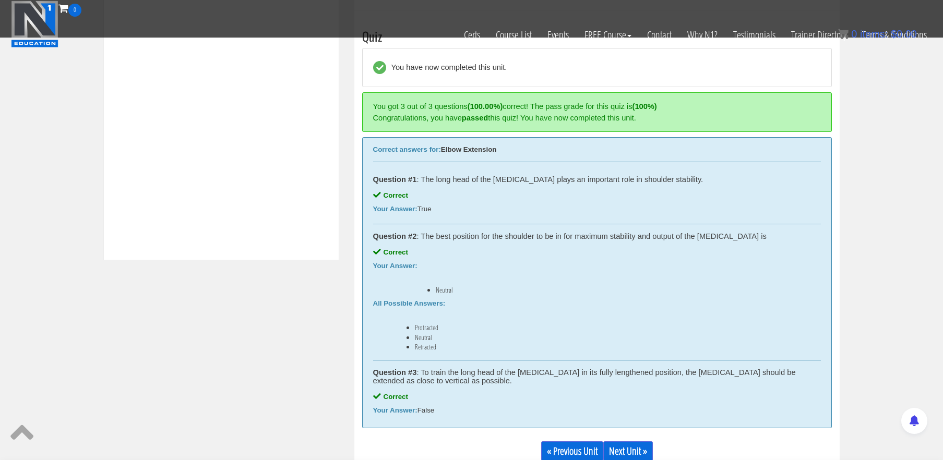
scroll to position [395, 0]
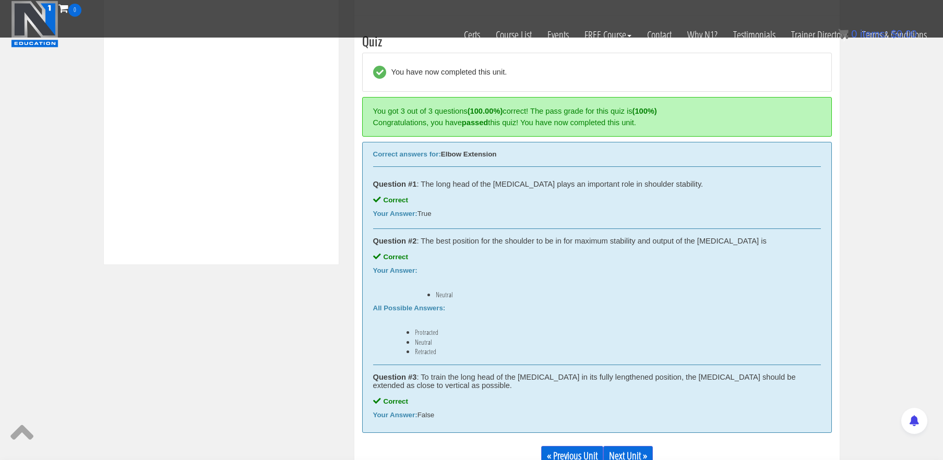
click at [620, 454] on link "Next Unit »" at bounding box center [628, 456] width 50 height 20
